Goal: Information Seeking & Learning: Learn about a topic

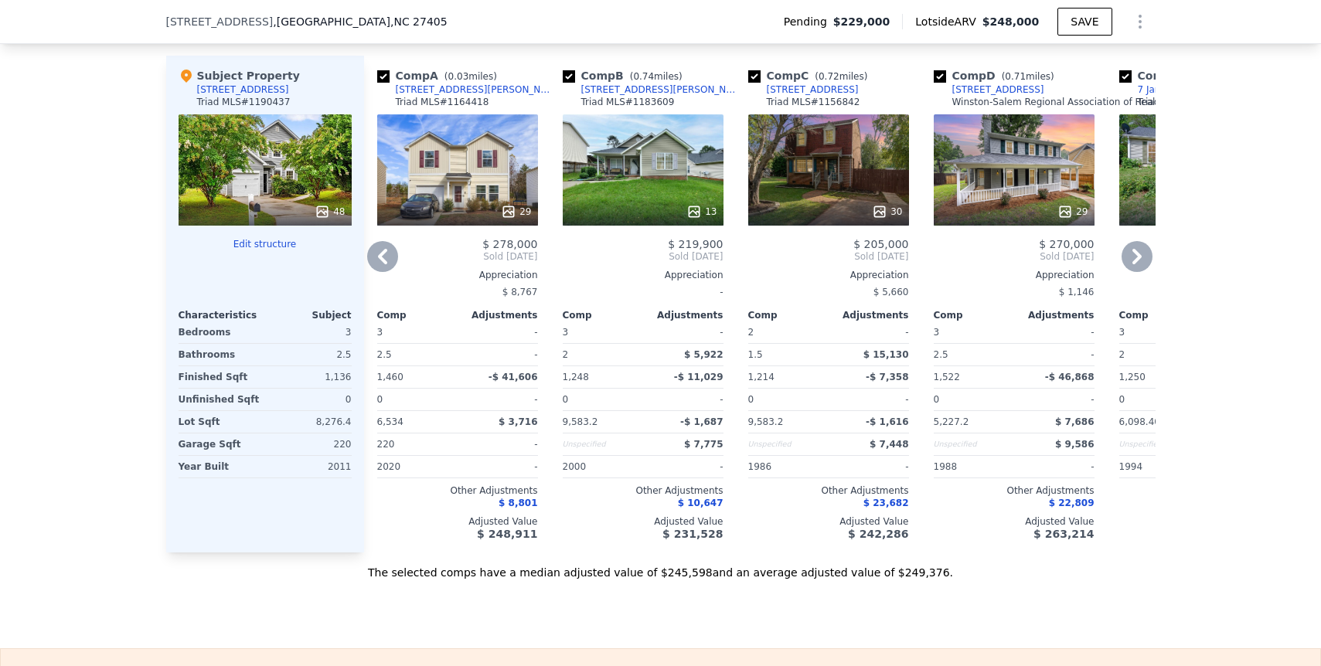
scroll to position [1435, 0]
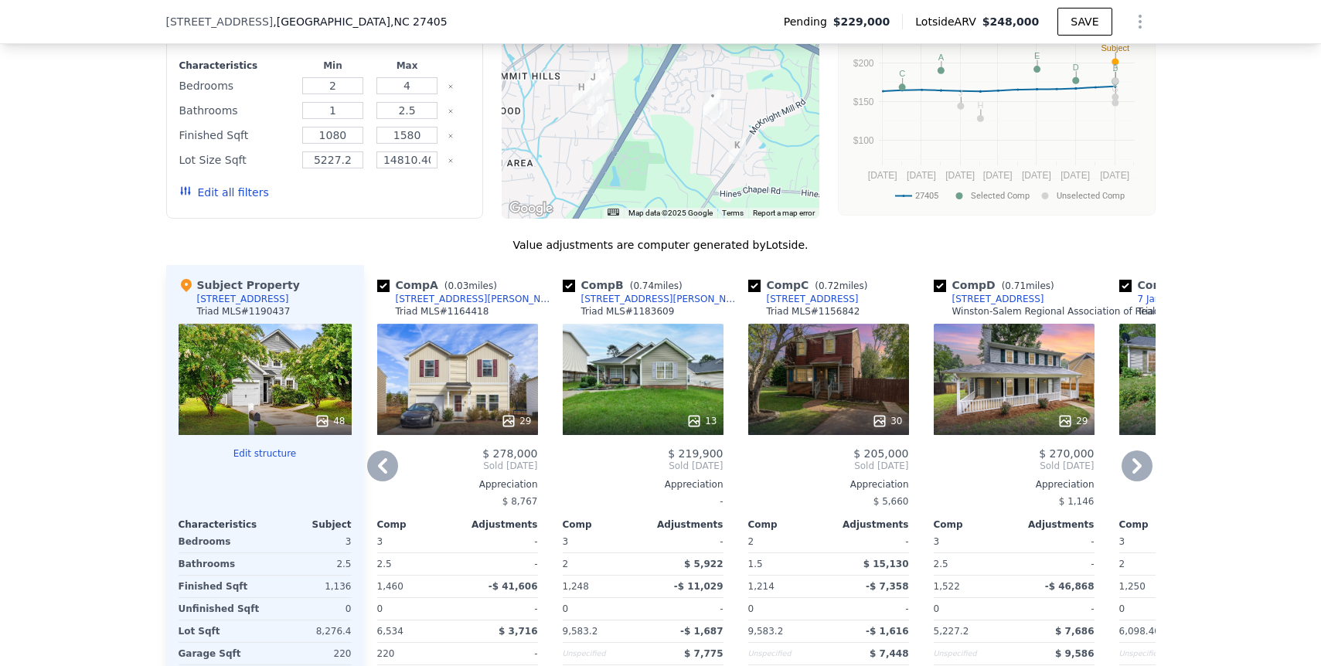
click at [465, 362] on div "29" at bounding box center [457, 379] width 161 height 111
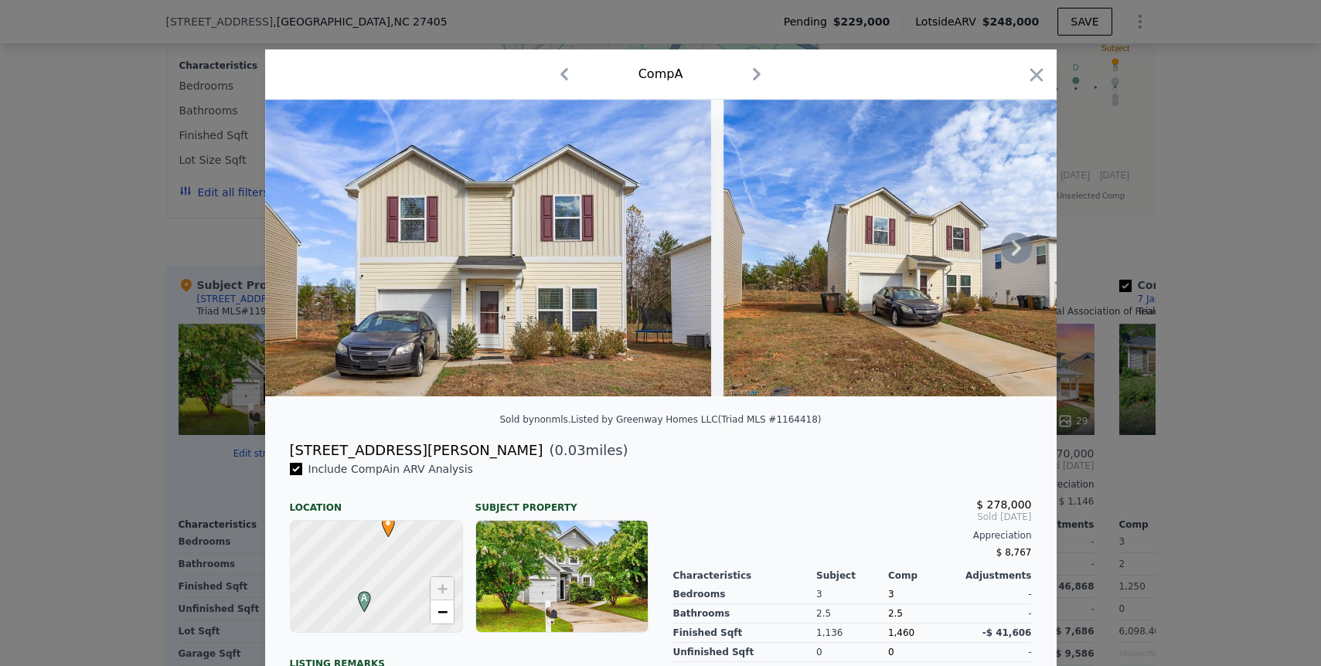
click at [1023, 246] on icon at bounding box center [1016, 248] width 31 height 31
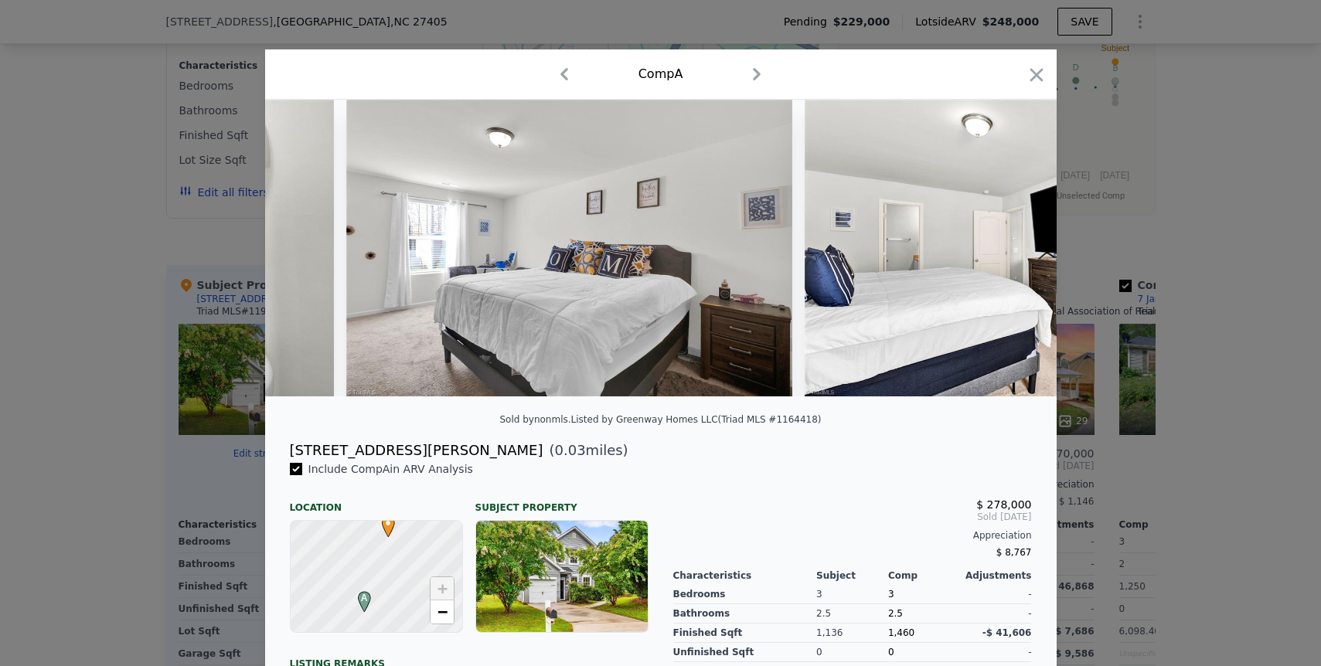
scroll to position [0, 8253]
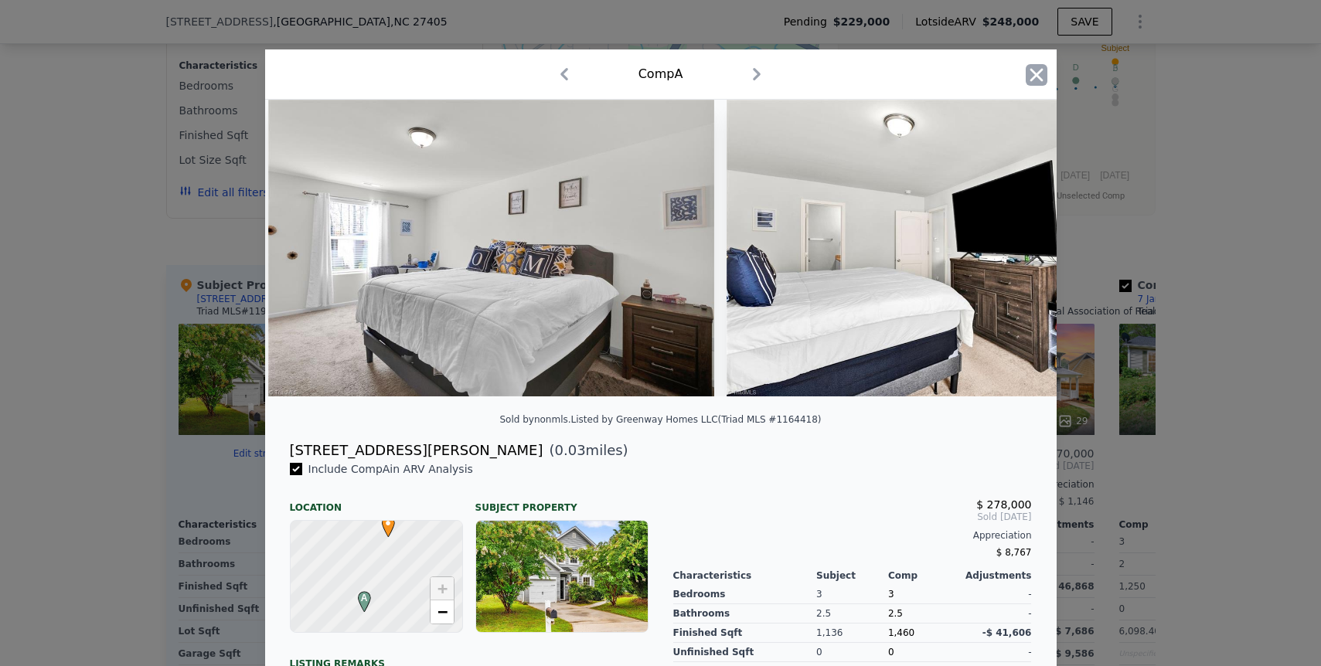
click at [1044, 72] on icon "button" at bounding box center [1037, 75] width 22 height 22
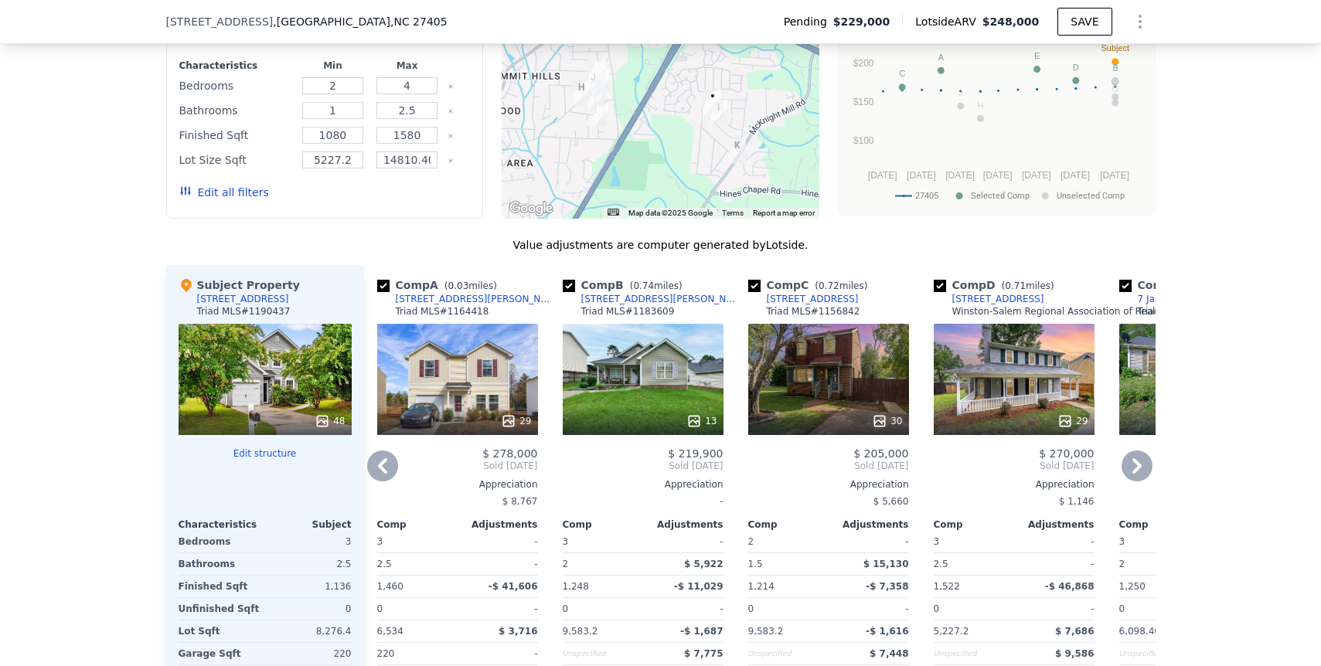
click at [646, 398] on div "13" at bounding box center [643, 379] width 161 height 111
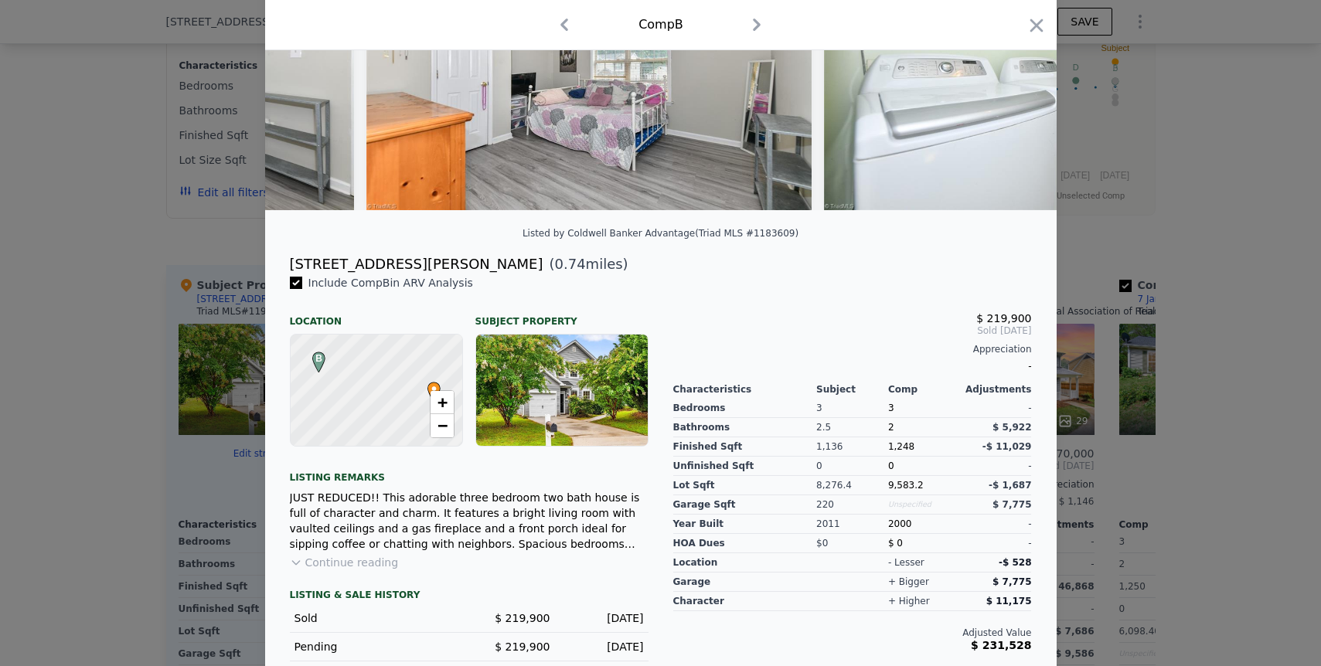
scroll to position [303, 0]
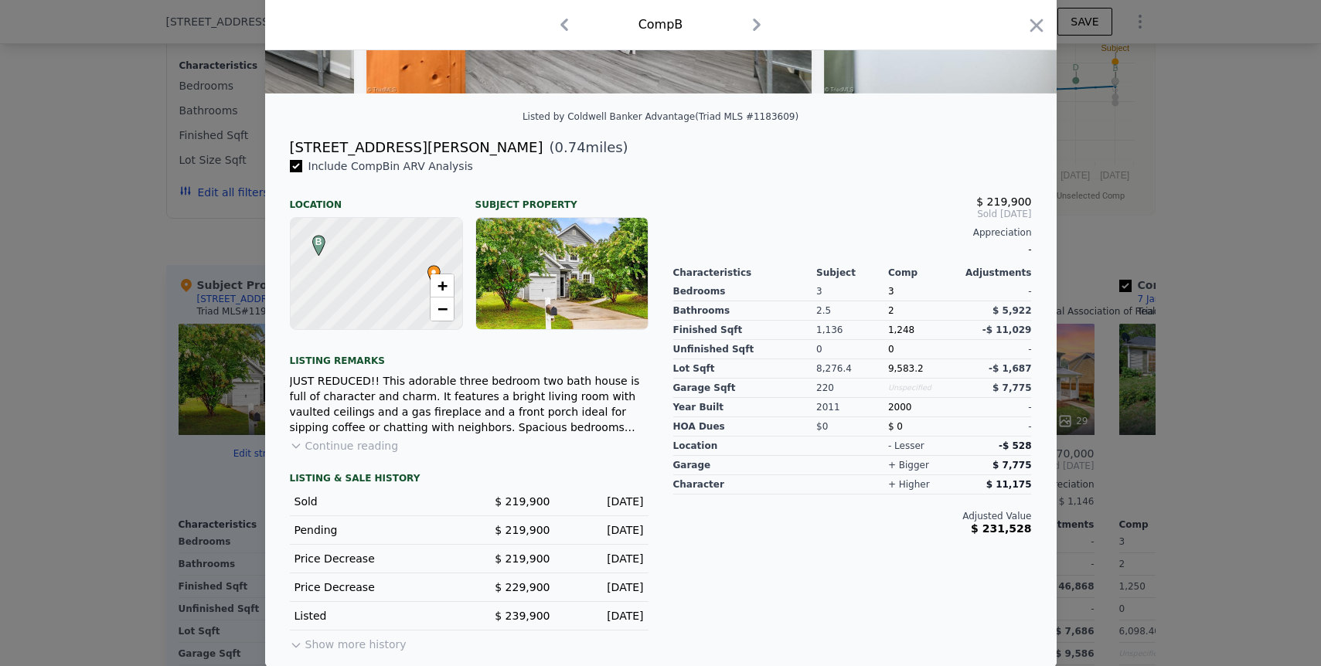
click at [386, 441] on button "Continue reading" at bounding box center [344, 445] width 109 height 15
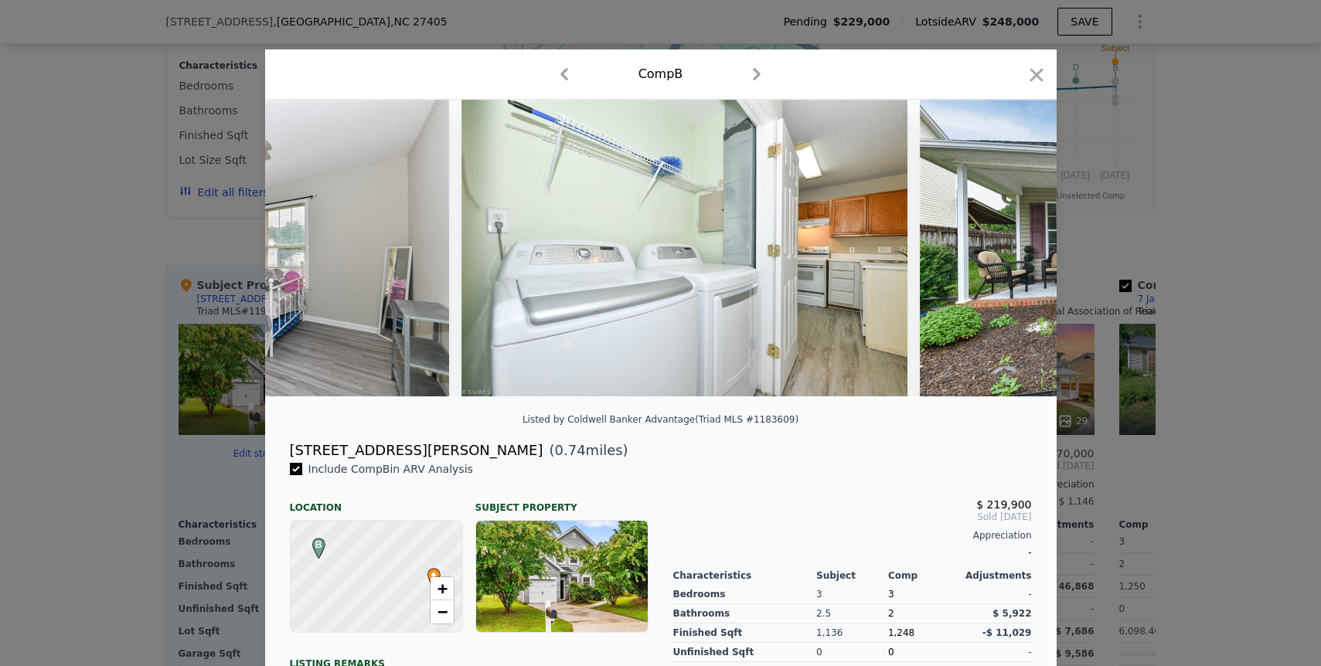
scroll to position [0, 4928]
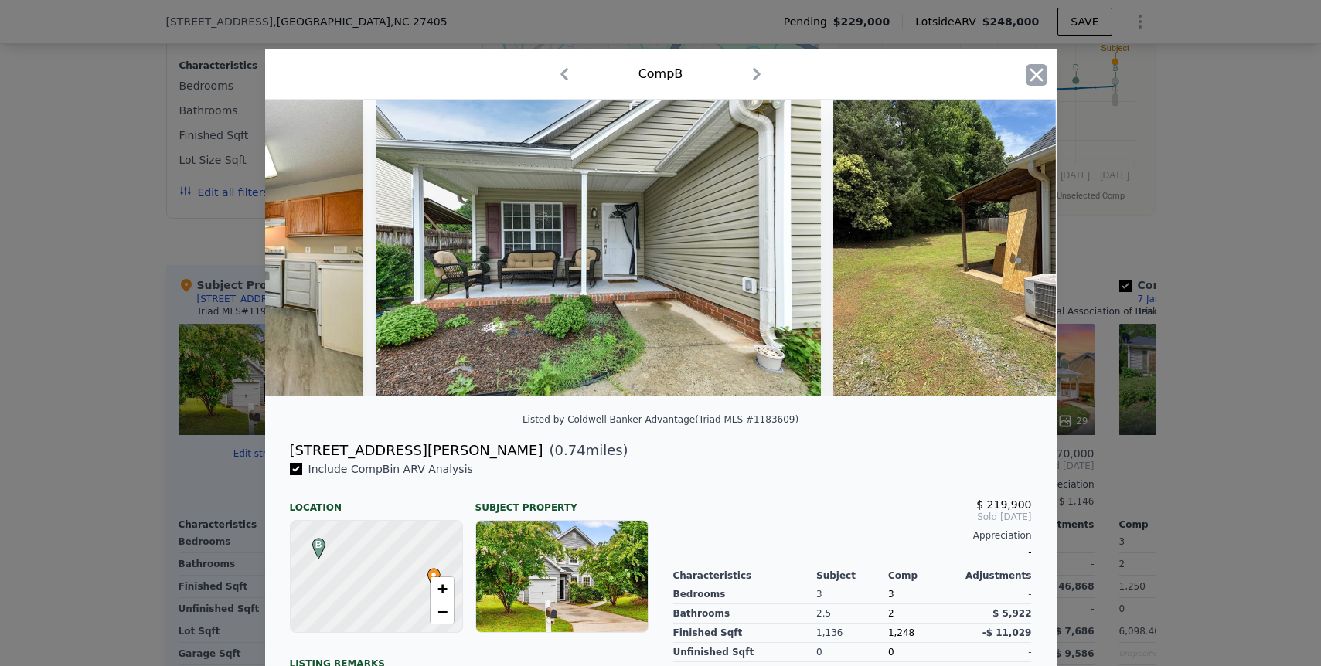
click at [1044, 71] on icon "button" at bounding box center [1037, 75] width 22 height 22
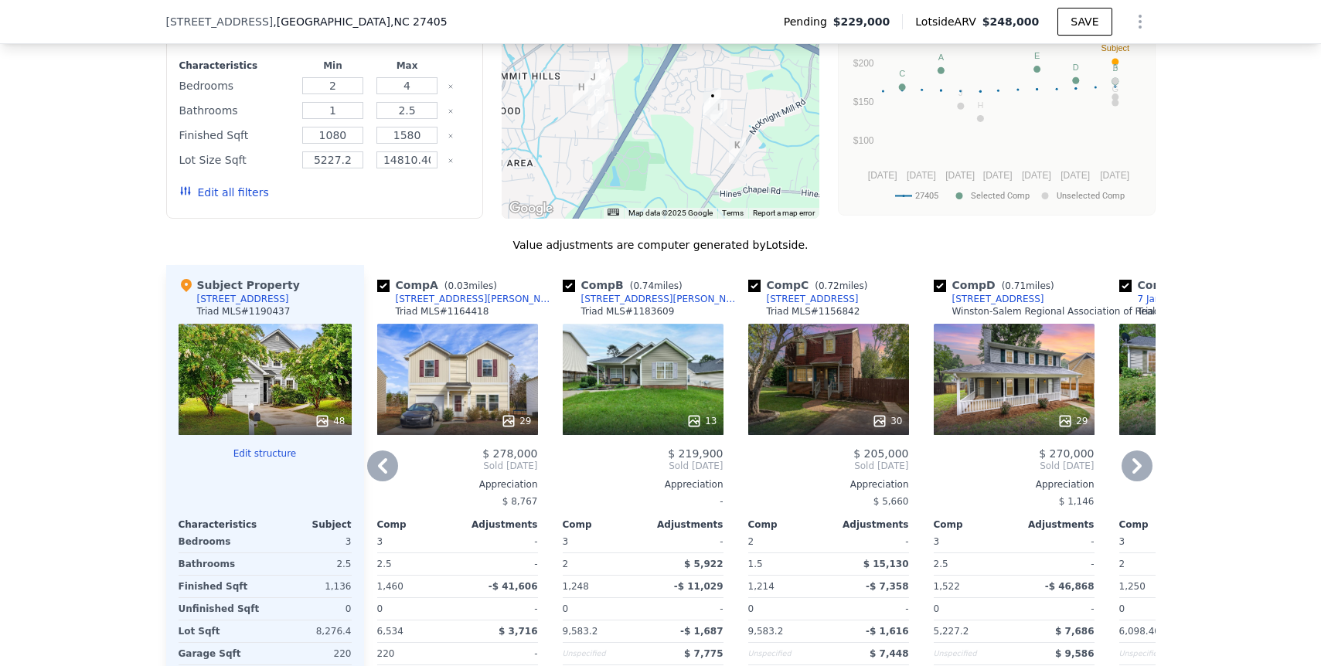
click at [853, 359] on div "30" at bounding box center [828, 379] width 161 height 111
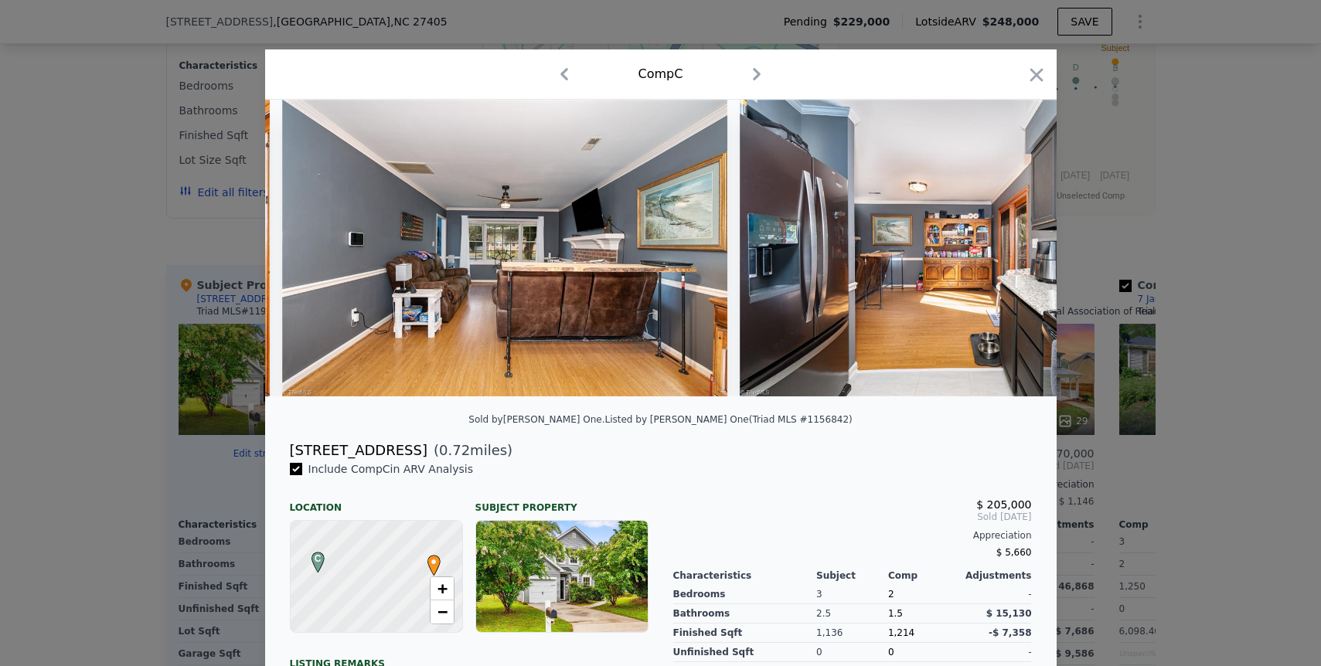
scroll to position [0, 3423]
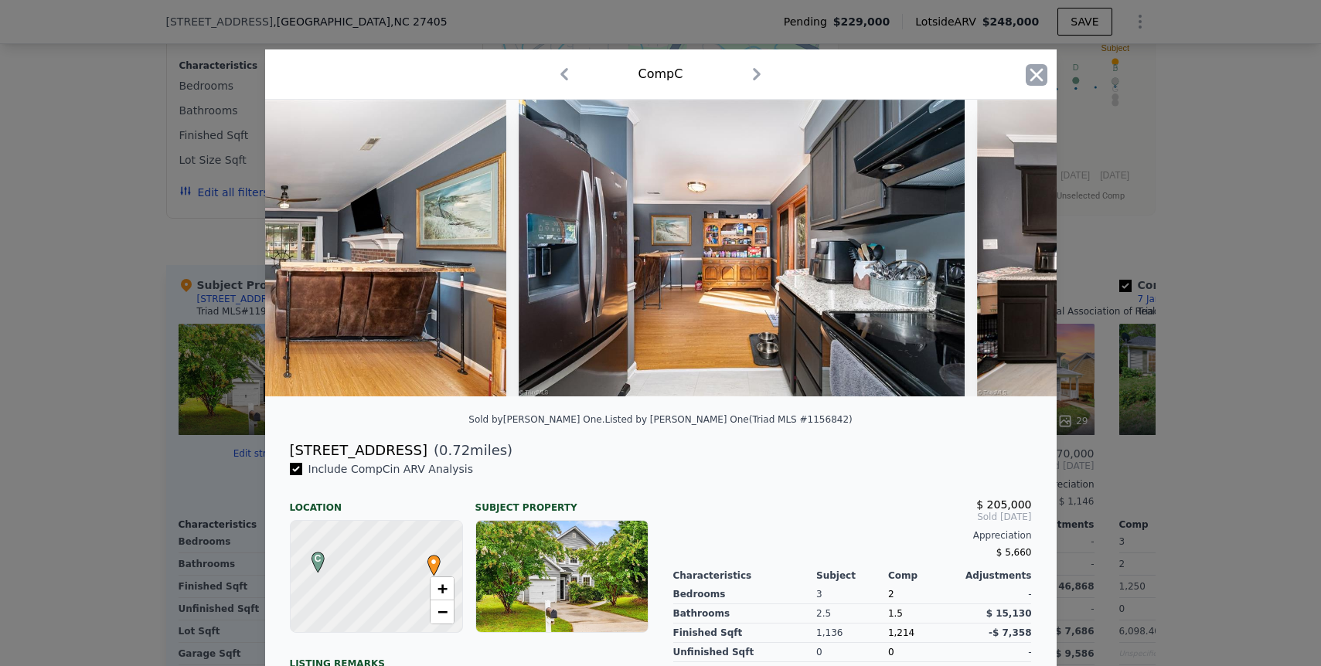
click at [1040, 73] on icon "button" at bounding box center [1037, 75] width 22 height 22
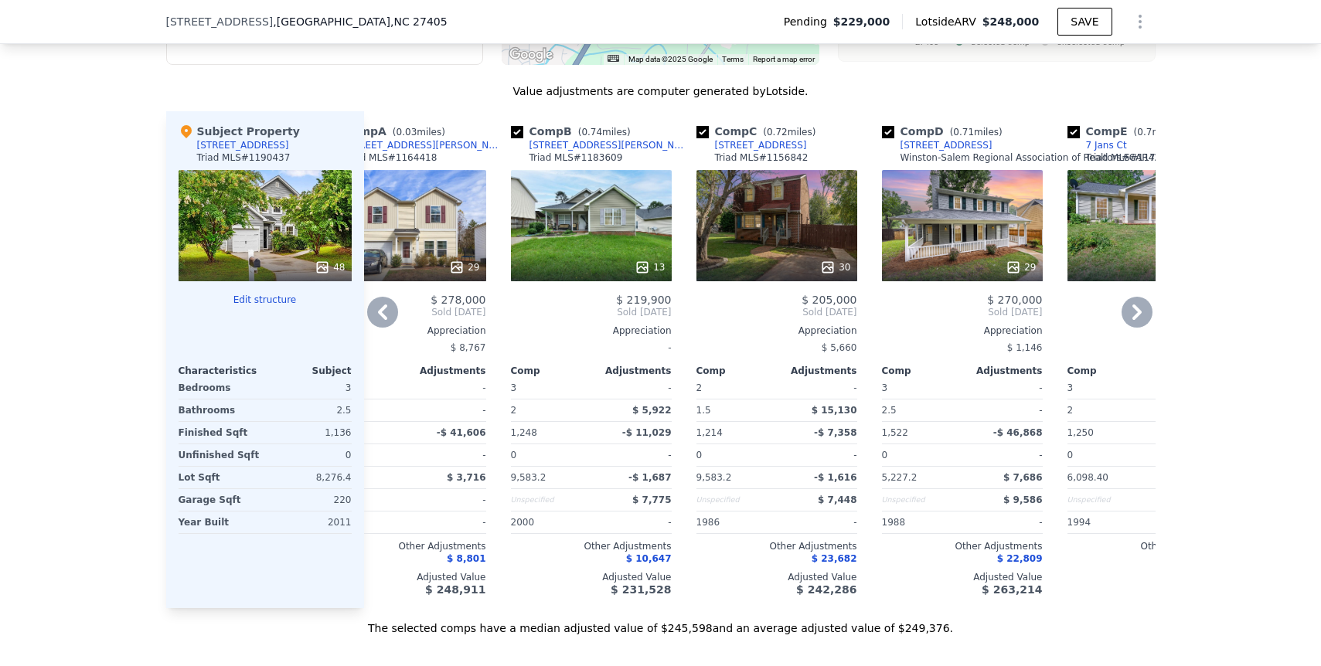
scroll to position [1591, 0]
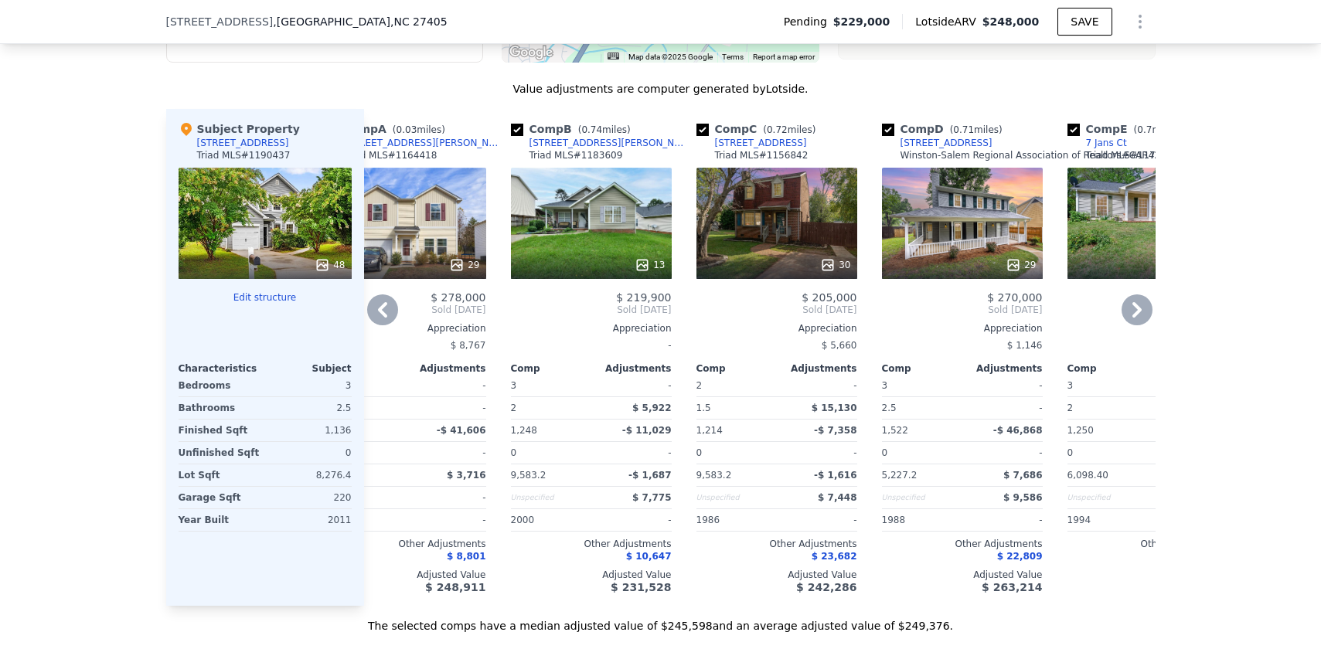
click at [983, 223] on div "29" at bounding box center [962, 223] width 161 height 111
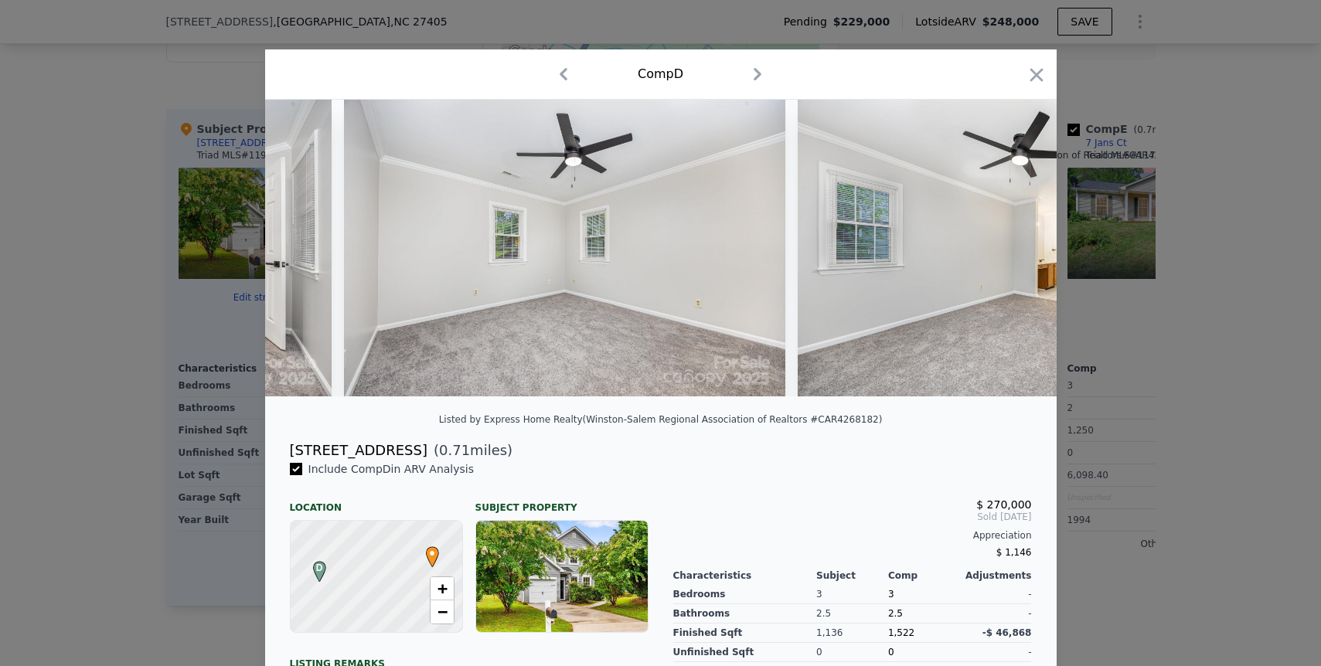
scroll to position [0, 7921]
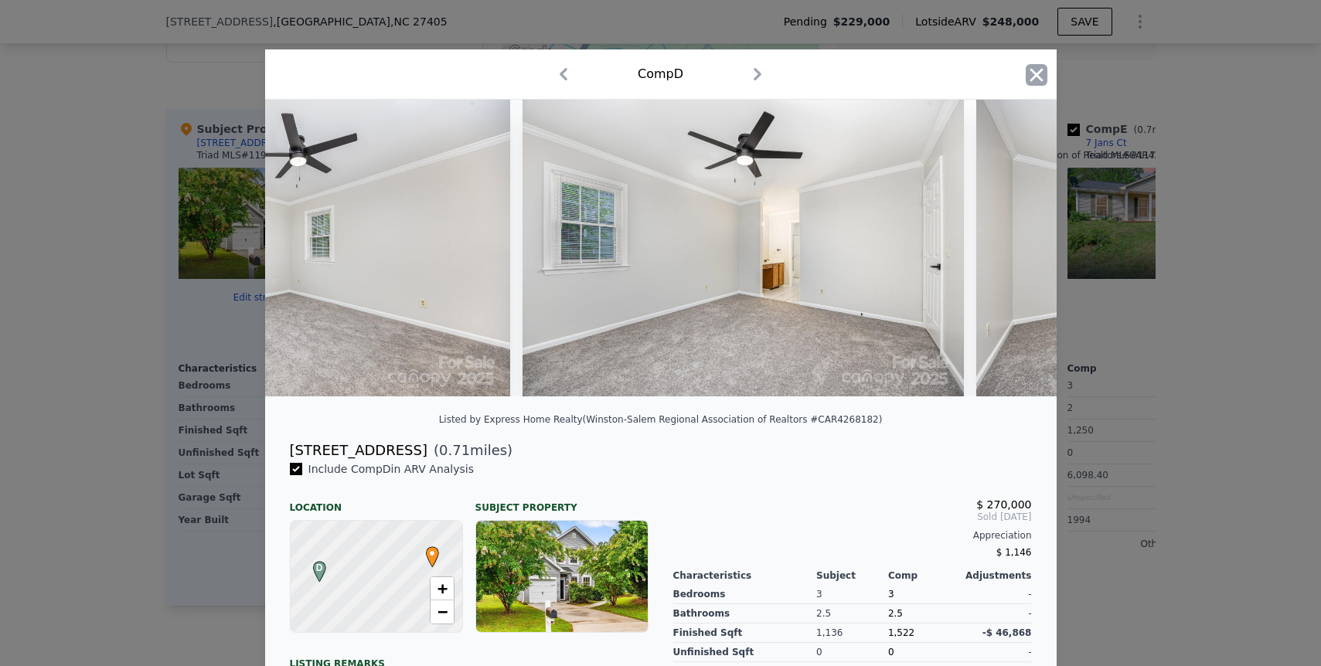
click at [1034, 73] on icon "button" at bounding box center [1036, 74] width 13 height 13
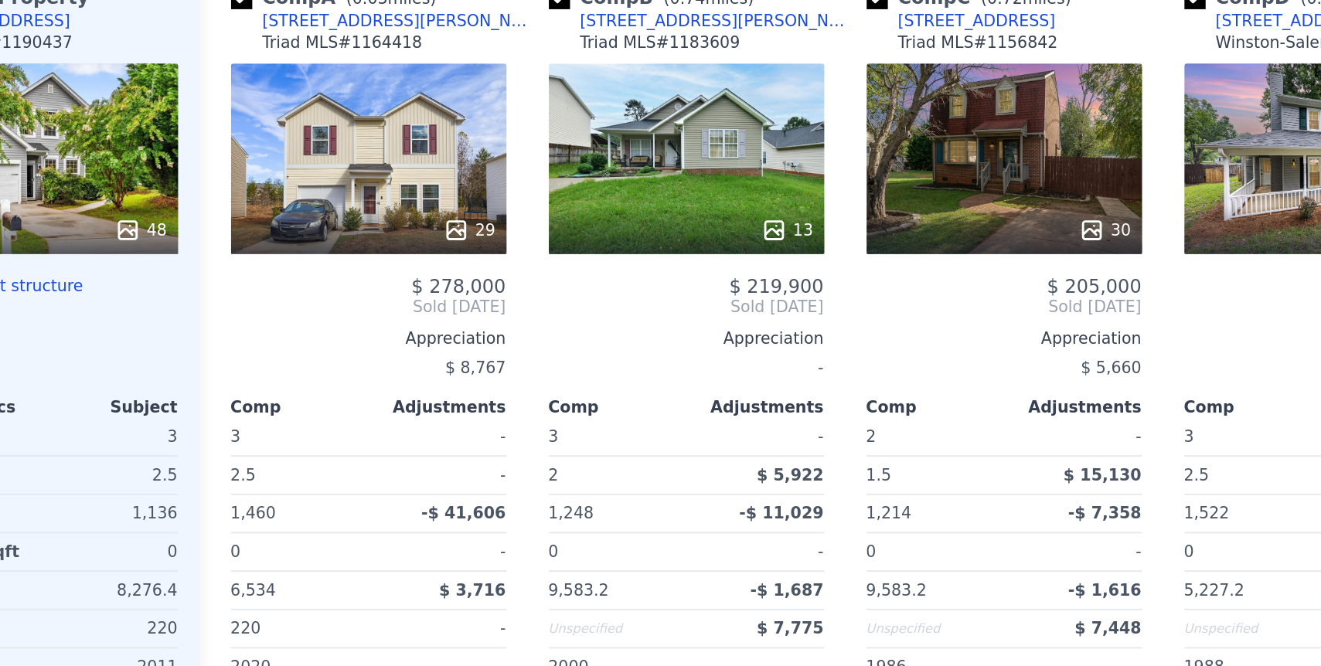
scroll to position [1452, 0]
